Goal: Information Seeking & Learning: Learn about a topic

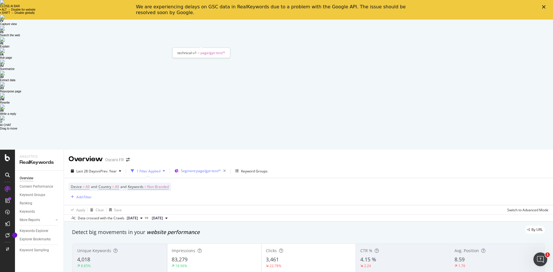
click at [218, 168] on span "Segment: page/gpt-test/*" at bounding box center [201, 170] width 40 height 5
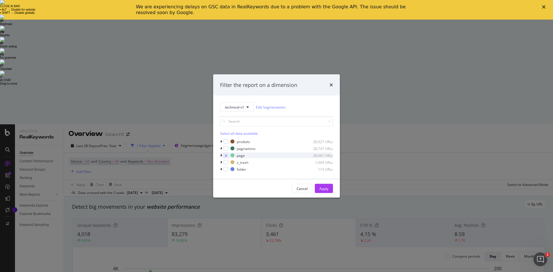
click at [221, 156] on icon "modal" at bounding box center [221, 155] width 2 height 3
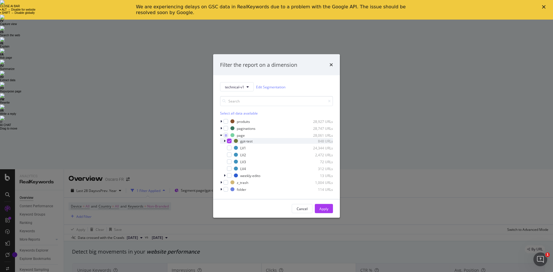
click at [223, 140] on div "modal" at bounding box center [224, 141] width 3 height 6
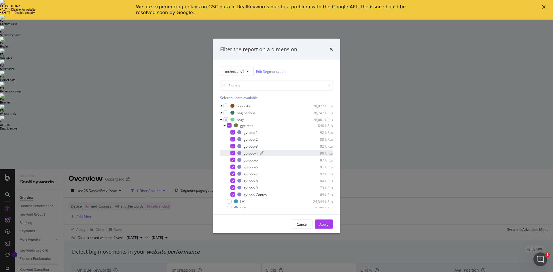
scroll to position [29, 0]
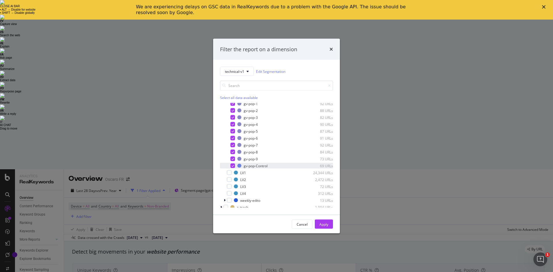
click at [232, 165] on icon "modal" at bounding box center [232, 165] width 3 height 3
click at [325, 227] on div "Apply" at bounding box center [323, 224] width 9 height 9
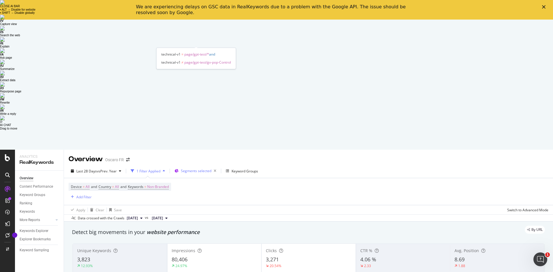
click at [194, 168] on span "Segments selected" at bounding box center [196, 170] width 31 height 5
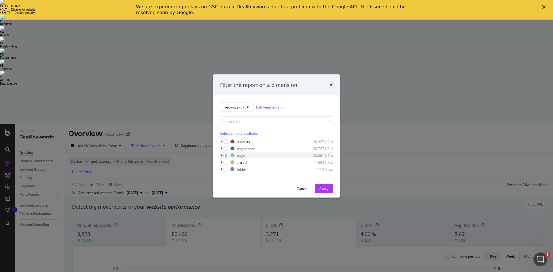
click at [221, 157] on icon "modal" at bounding box center [221, 155] width 2 height 3
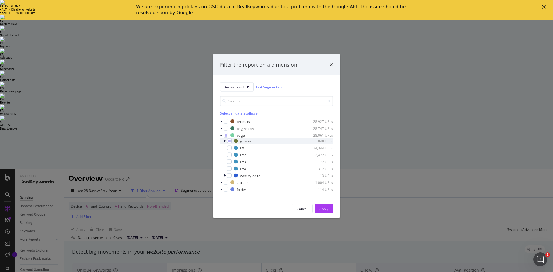
click at [226, 142] on div "modal" at bounding box center [224, 141] width 3 height 6
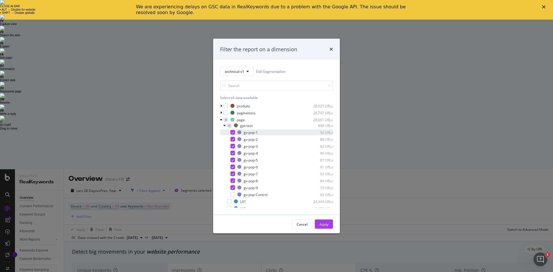
click at [235, 133] on div "modal" at bounding box center [232, 132] width 5 height 5
click at [234, 137] on div "modal" at bounding box center [232, 139] width 5 height 5
click at [234, 146] on div "modal" at bounding box center [232, 146] width 5 height 5
click at [234, 157] on div "gv-pop-5 87 URLs" at bounding box center [276, 160] width 113 height 6
click at [232, 149] on div "gv-pop-3 82 URLs" at bounding box center [276, 146] width 113 height 6
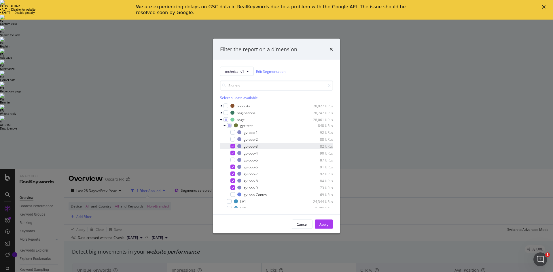
click at [230, 148] on div "modal" at bounding box center [228, 146] width 3 height 6
click at [231, 152] on icon "modal" at bounding box center [232, 153] width 3 height 3
click at [232, 167] on icon "modal" at bounding box center [232, 166] width 3 height 3
click at [233, 180] on icon "modal" at bounding box center [232, 180] width 3 height 3
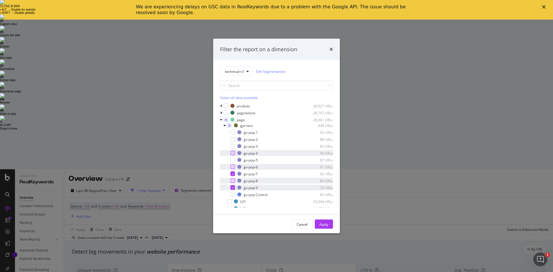
click at [233, 186] on div "modal" at bounding box center [232, 187] width 5 height 5
click at [230, 172] on div "modal" at bounding box center [232, 174] width 5 height 5
click at [234, 182] on div "modal" at bounding box center [232, 180] width 5 height 5
click at [324, 223] on div "Apply" at bounding box center [323, 224] width 9 height 5
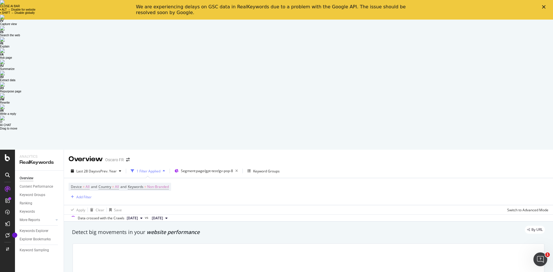
click at [163, 216] on span "[DATE]" at bounding box center [157, 218] width 11 height 5
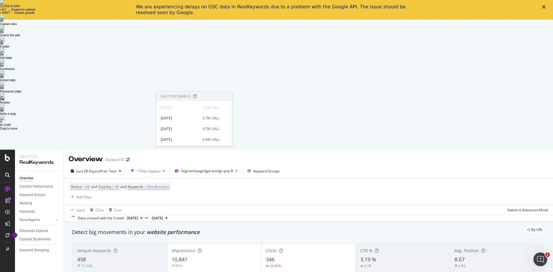
click at [163, 216] on span "[DATE]" at bounding box center [157, 218] width 11 height 5
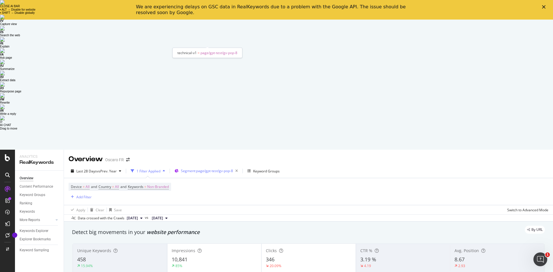
click at [210, 168] on span "Segment: page/gpt-test/gv-pop-8" at bounding box center [207, 170] width 52 height 5
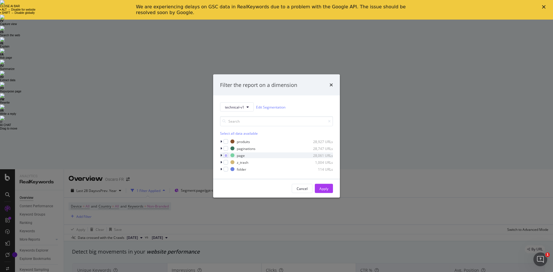
click at [222, 154] on icon "modal" at bounding box center [221, 155] width 2 height 3
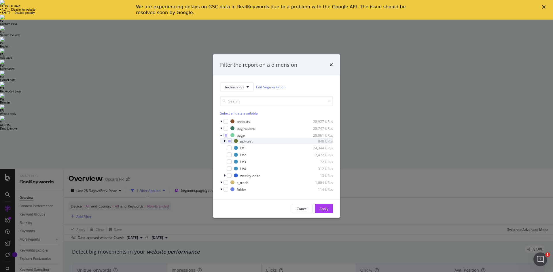
click at [224, 140] on icon "modal" at bounding box center [225, 140] width 2 height 3
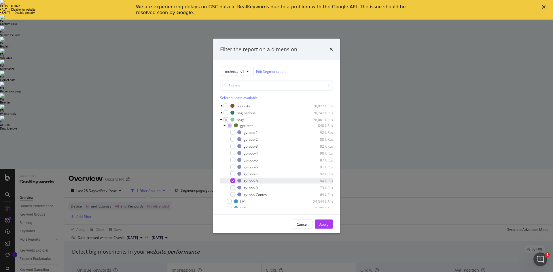
click at [234, 181] on div "modal" at bounding box center [232, 180] width 5 height 5
click at [233, 187] on div "modal" at bounding box center [232, 187] width 5 height 5
click at [320, 226] on div "Apply" at bounding box center [323, 224] width 9 height 5
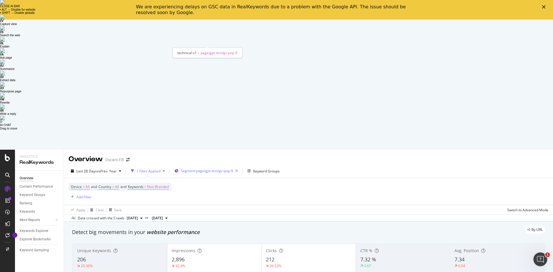
click at [205, 167] on div "Segment: page/gpt-test/gv-pop-9" at bounding box center [210, 171] width 59 height 8
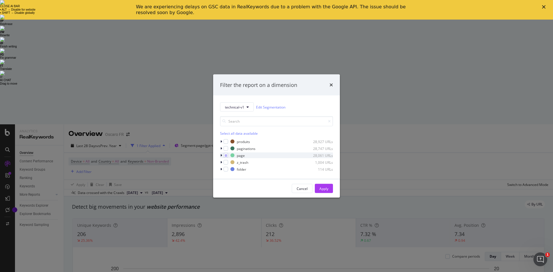
click at [221, 156] on icon "modal" at bounding box center [221, 155] width 2 height 3
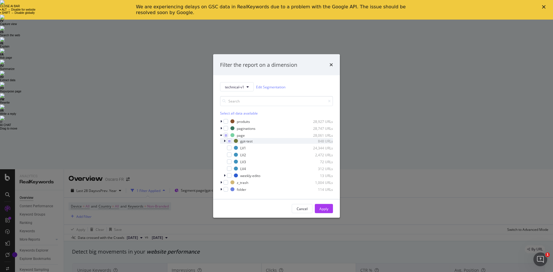
click at [224, 141] on icon "modal" at bounding box center [225, 140] width 2 height 3
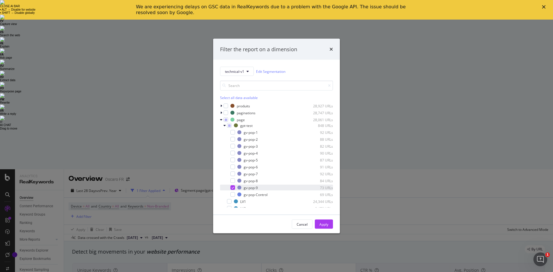
click at [233, 188] on icon "modal" at bounding box center [232, 187] width 3 height 3
click at [233, 167] on div "modal" at bounding box center [232, 167] width 5 height 5
click at [322, 222] on div "Apply" at bounding box center [323, 224] width 9 height 5
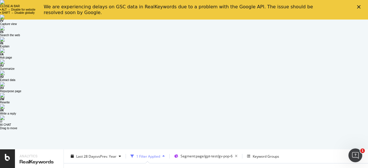
scroll to position [719, 0]
